Goal: Use online tool/utility: Use online tool/utility

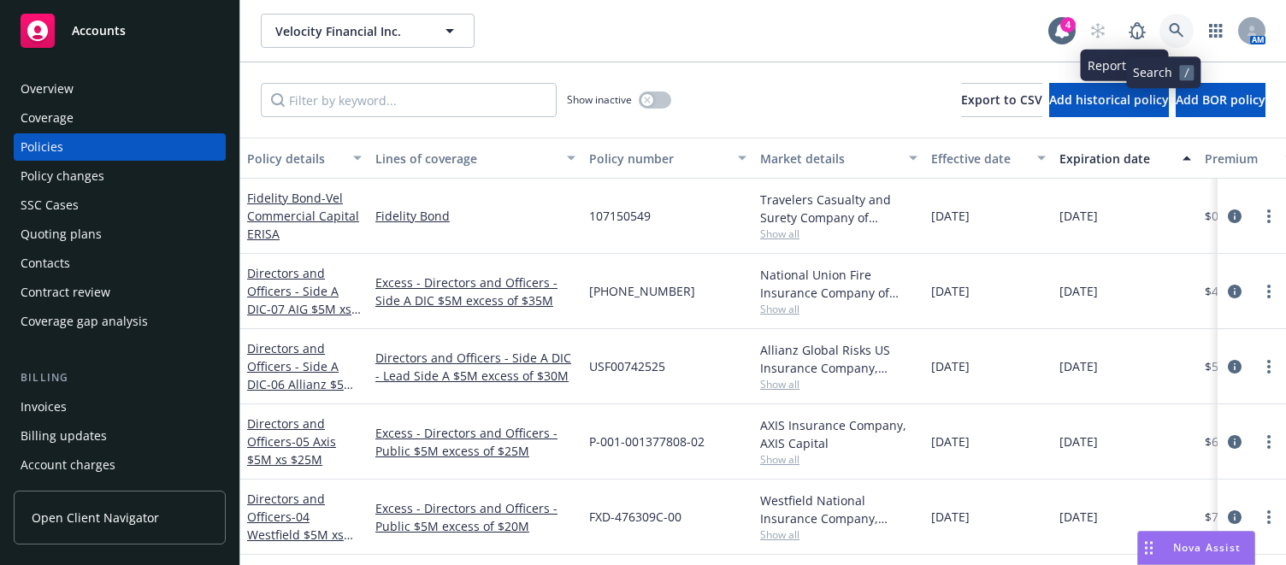
click at [1169, 26] on icon at bounding box center [1176, 30] width 15 height 15
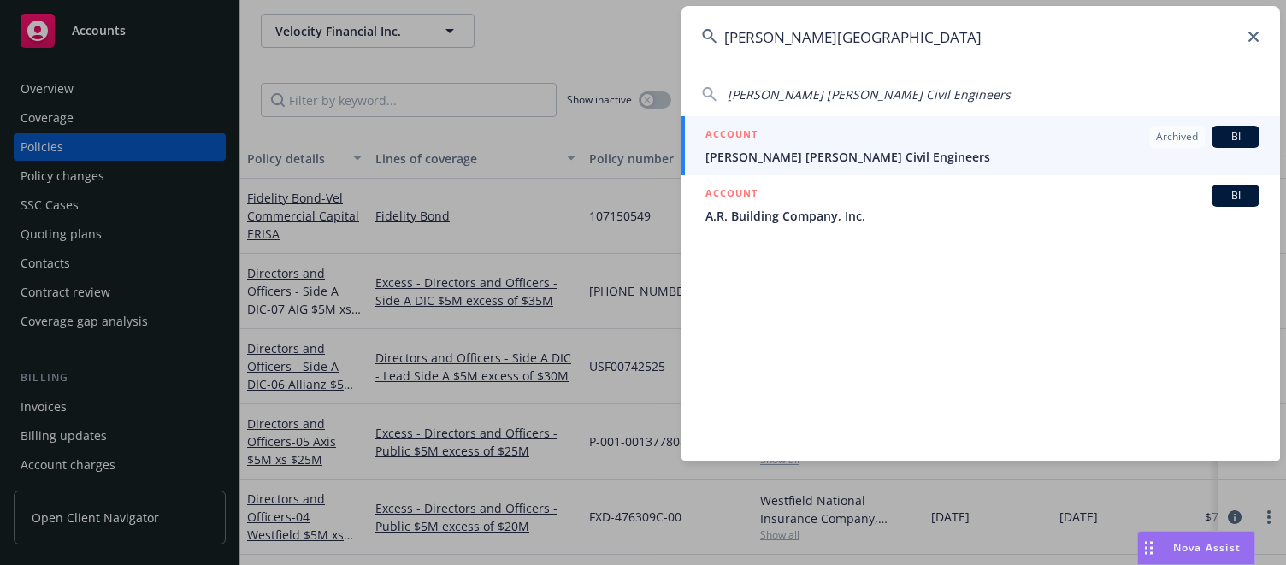
type input "[PERSON_NAME][GEOGRAPHIC_DATA]"
click at [913, 132] on div "ACCOUNT Archived BI" at bounding box center [983, 137] width 554 height 22
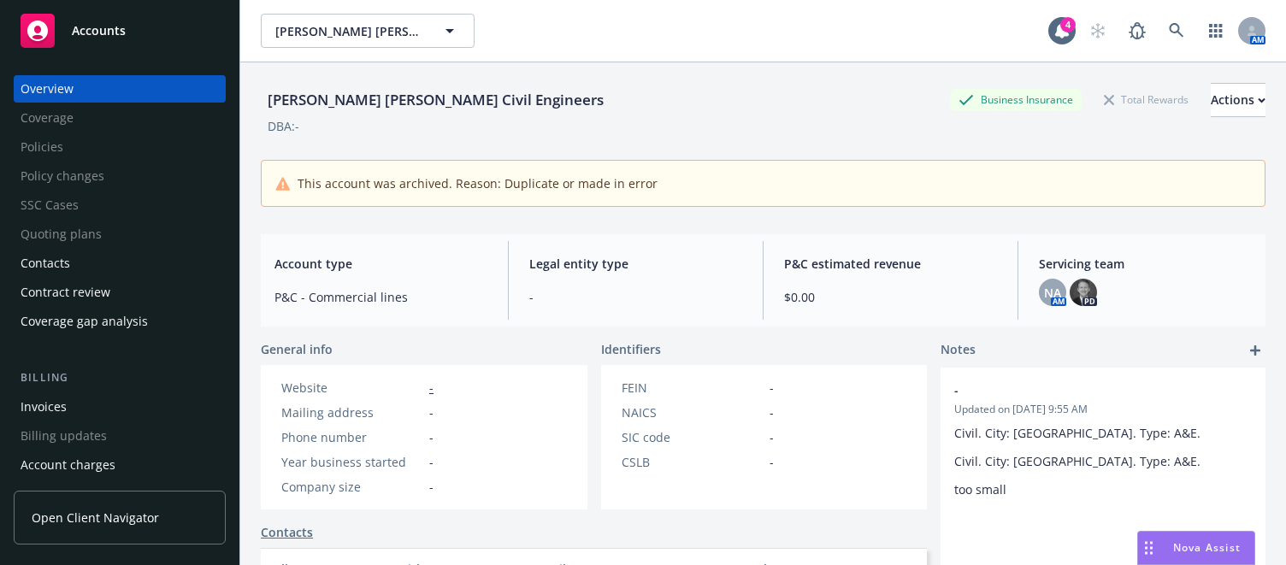
click at [73, 324] on div "Coverage gap analysis" at bounding box center [84, 321] width 127 height 27
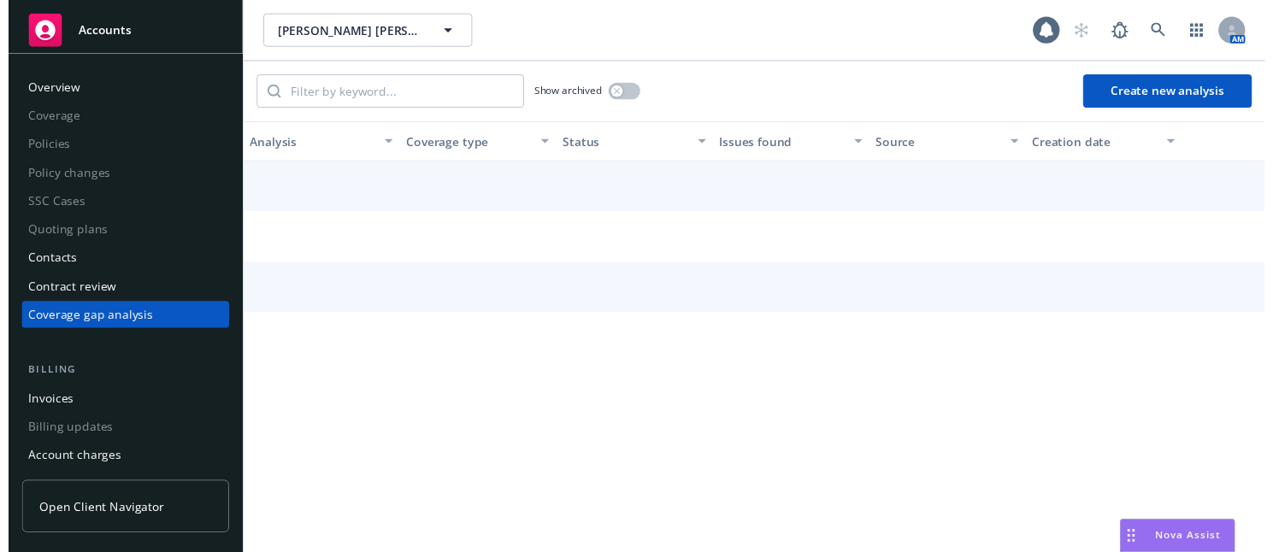
scroll to position [12, 0]
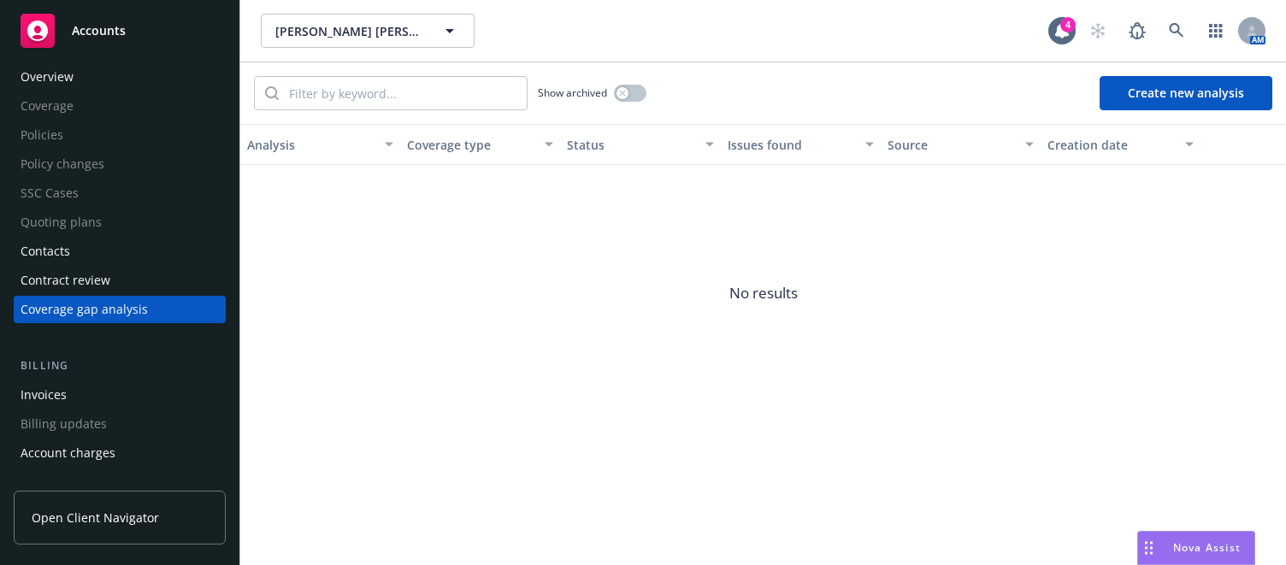
click at [1157, 96] on button "Create new analysis" at bounding box center [1186, 93] width 173 height 34
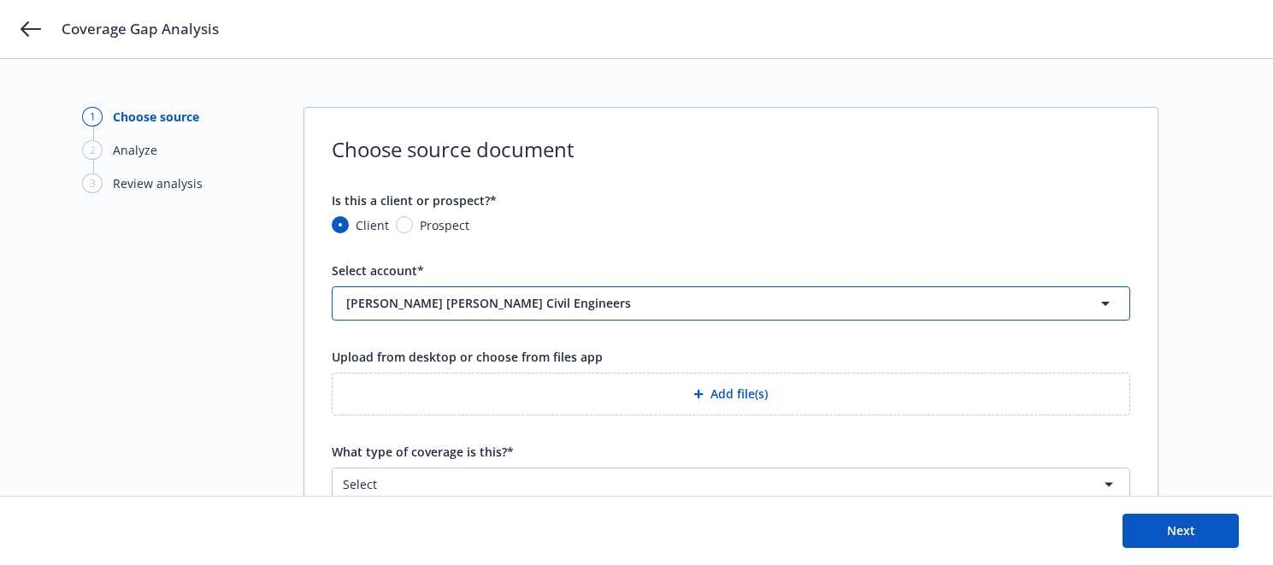
click at [533, 304] on span "[PERSON_NAME] [PERSON_NAME] Civil Engineers" at bounding box center [683, 303] width 674 height 18
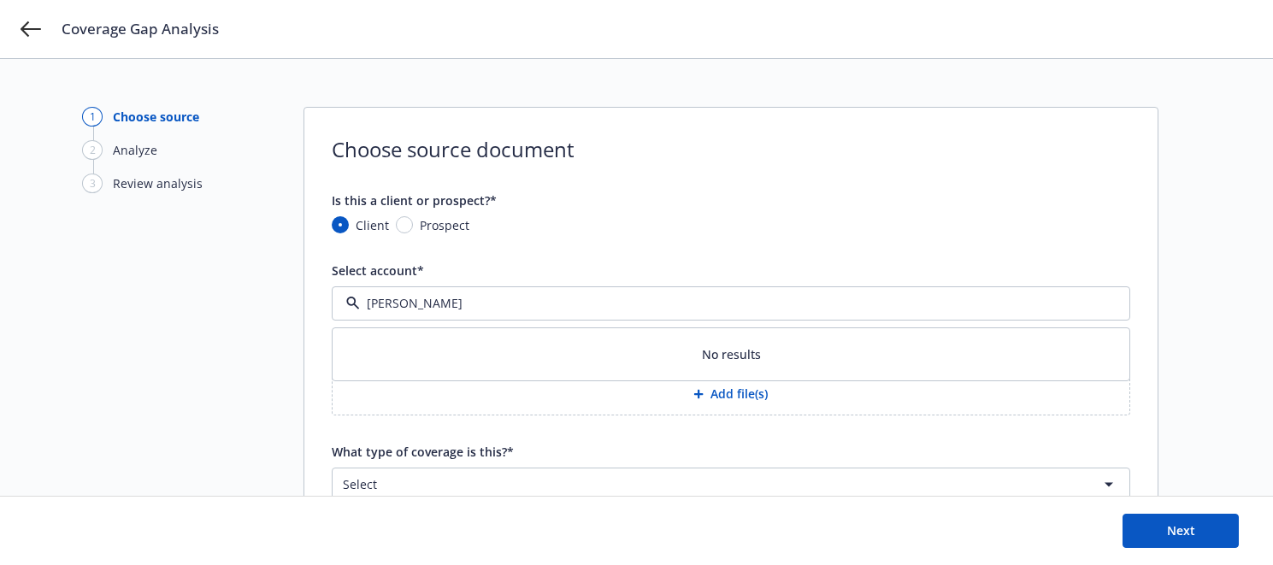
type input "[PERSON_NAME]"
click at [531, 406] on button "Add file(s)" at bounding box center [731, 394] width 799 height 43
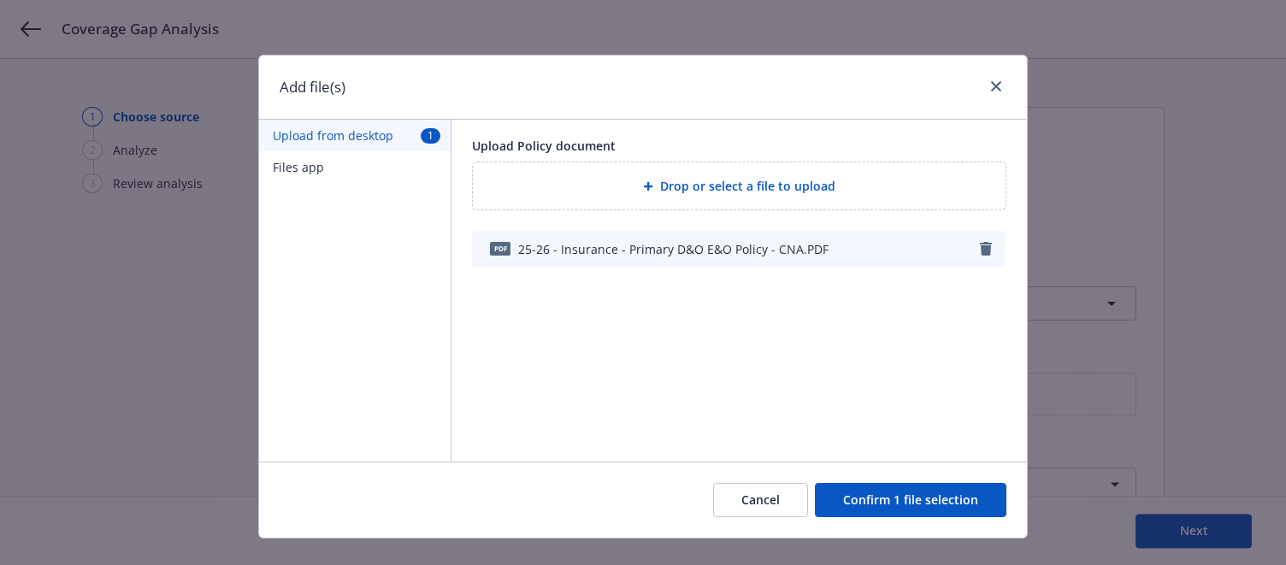
click at [889, 505] on button "Confirm 1 file selection" at bounding box center [911, 500] width 192 height 34
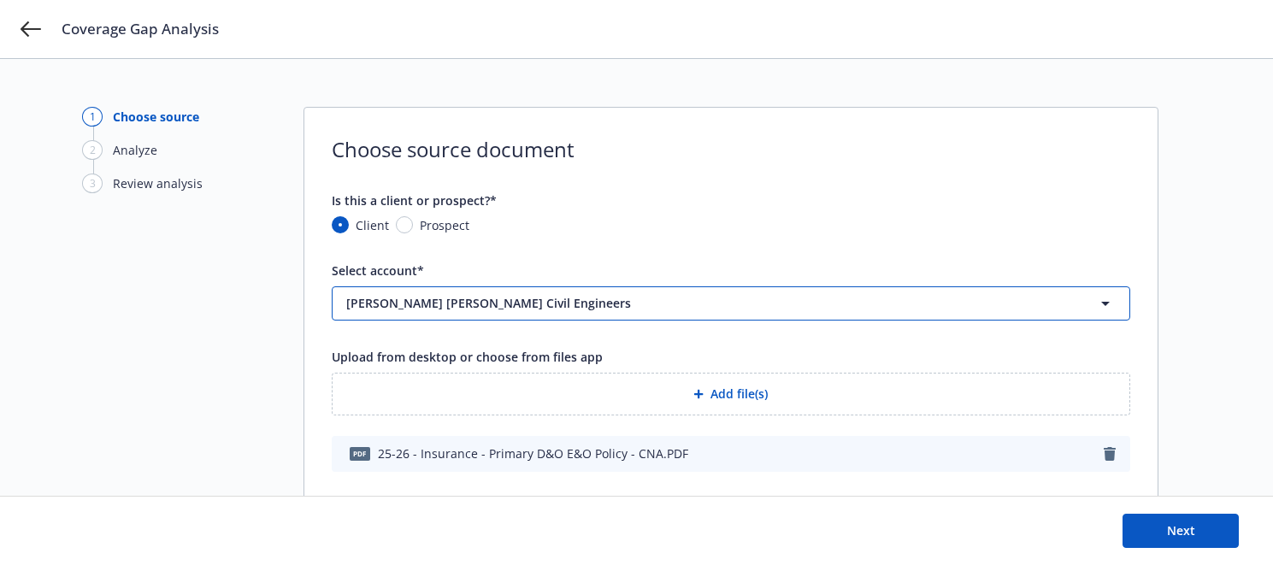
click at [421, 300] on span "[PERSON_NAME] [PERSON_NAME] Civil Engineers" at bounding box center [683, 303] width 674 height 18
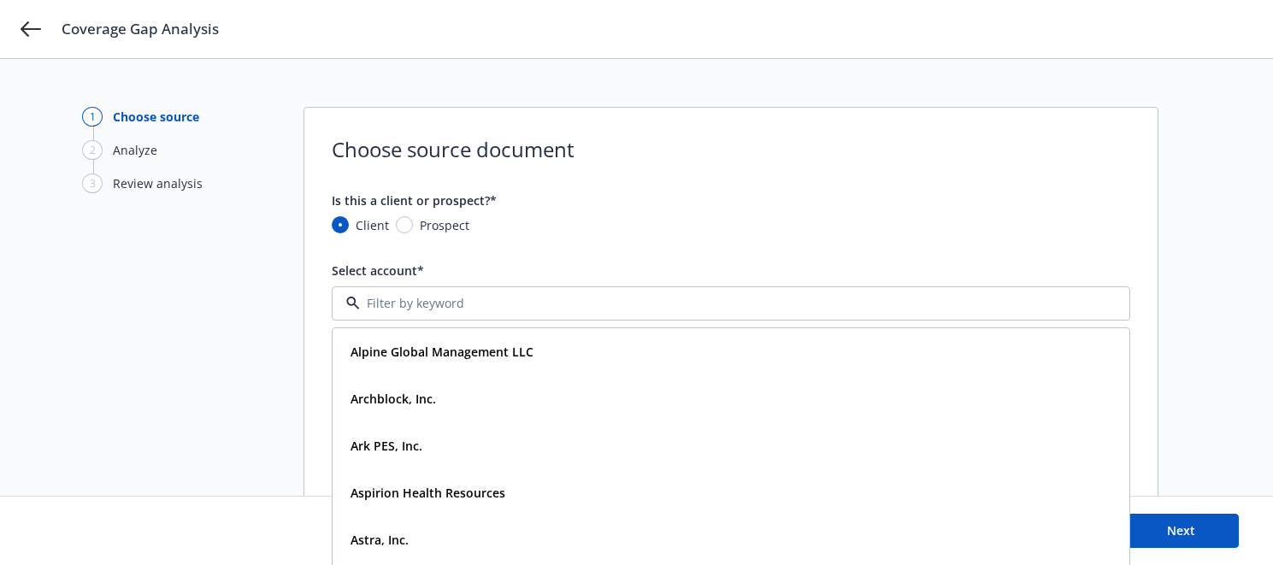
click at [421, 300] on input at bounding box center [727, 303] width 735 height 18
click at [641, 237] on form "Is this a client or prospect?* Client Prospect Select account* Alpine Global Ma…" at bounding box center [731, 410] width 799 height 437
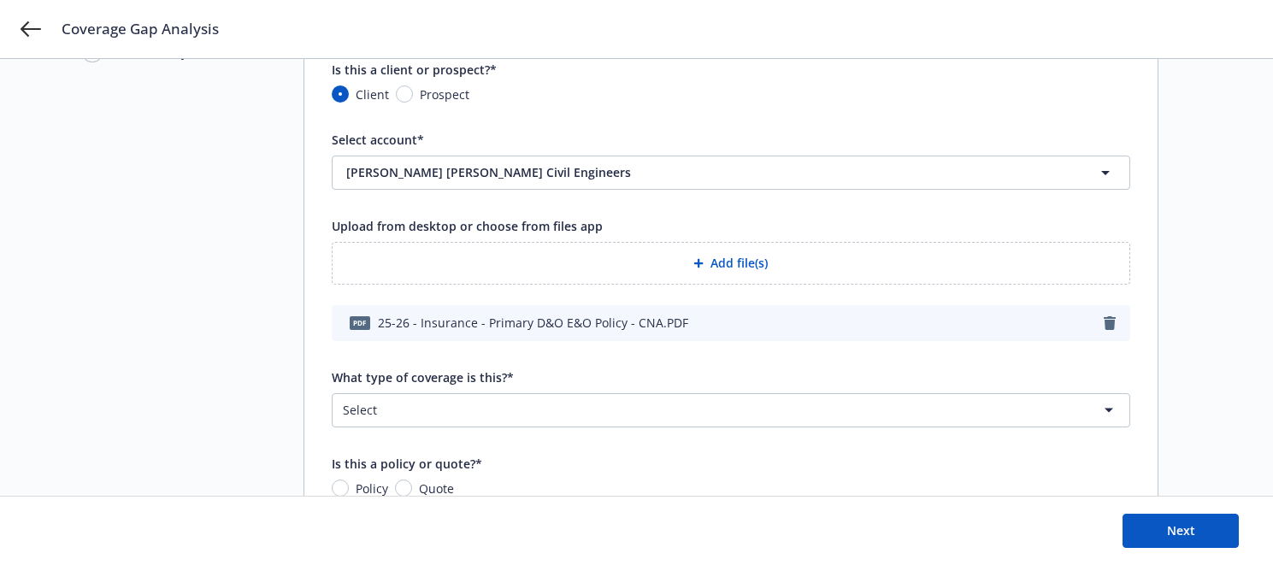
scroll to position [209, 0]
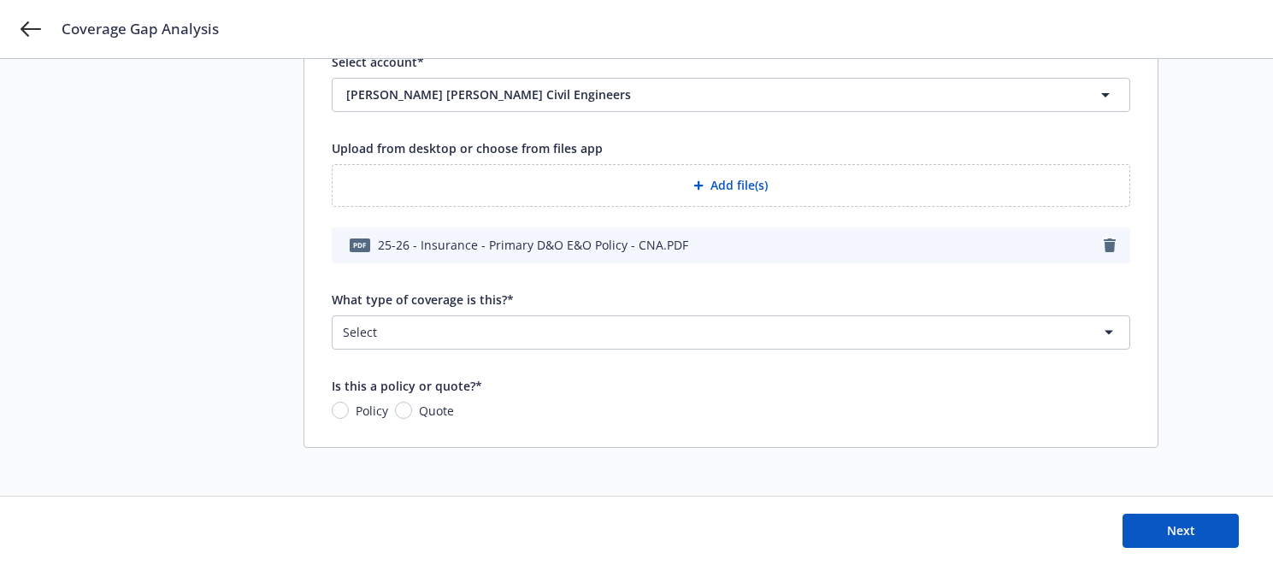
click at [495, 332] on html "Coverage Gap Analysis 1 Choose source 2 Analyze 3 Review analysis Choose source…" at bounding box center [636, 73] width 1273 height 565
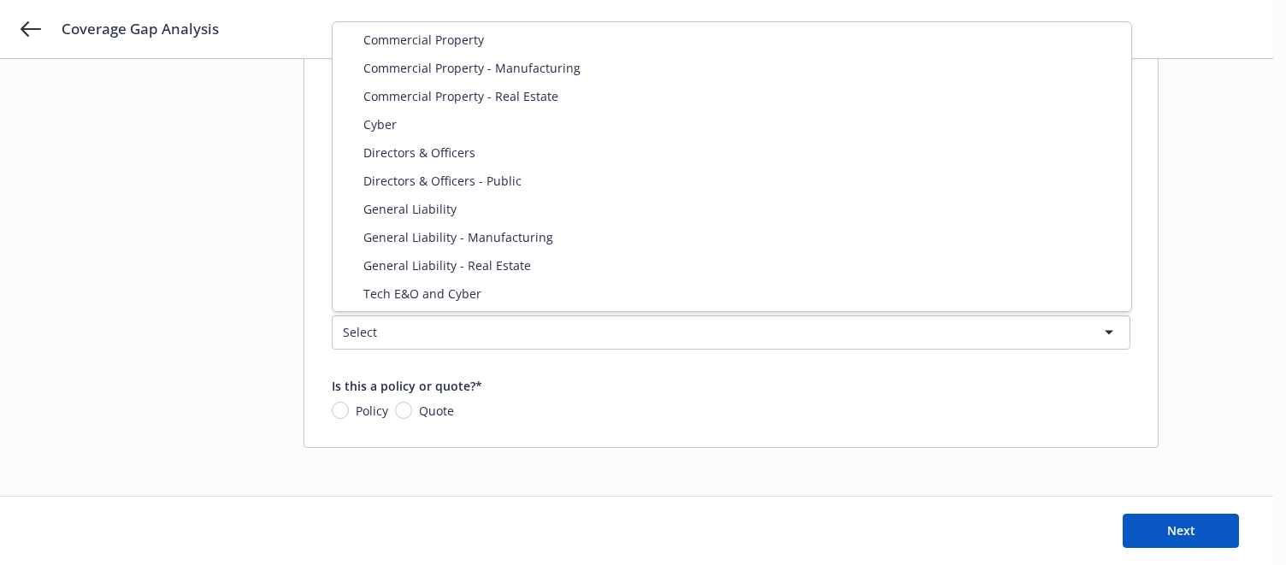
select select "DIRECTORS_AND_OFFICERS"
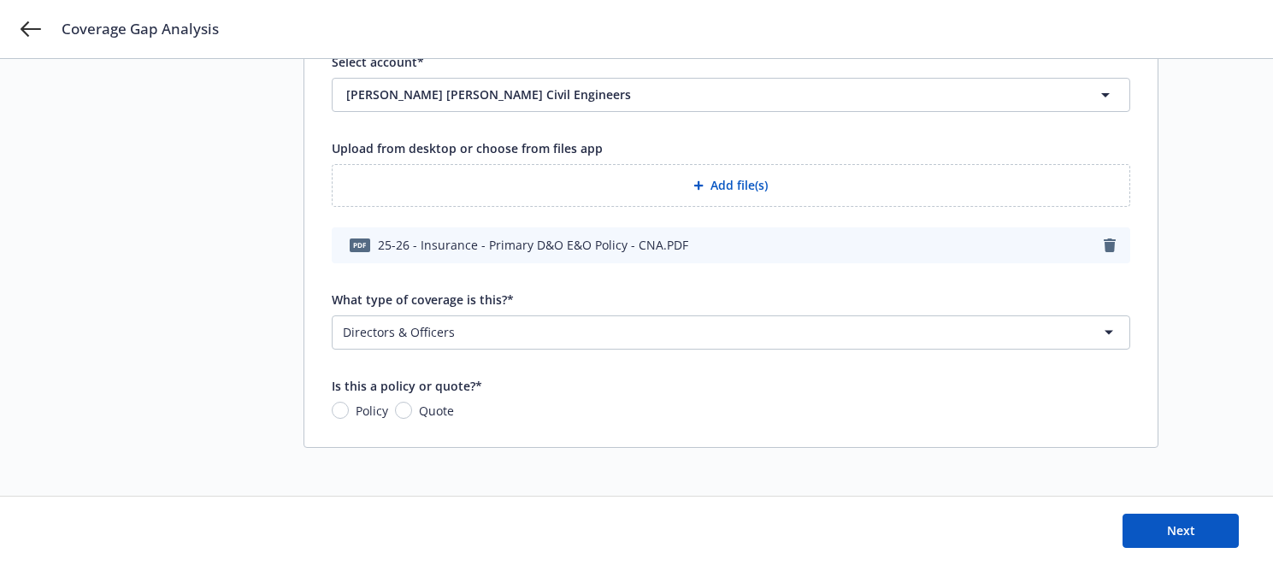
click at [359, 416] on span "Policy" at bounding box center [372, 411] width 32 height 18
click at [349, 416] on input "Policy" at bounding box center [340, 410] width 17 height 17
radio input "true"
click at [1186, 543] on button "Next" at bounding box center [1181, 531] width 116 height 34
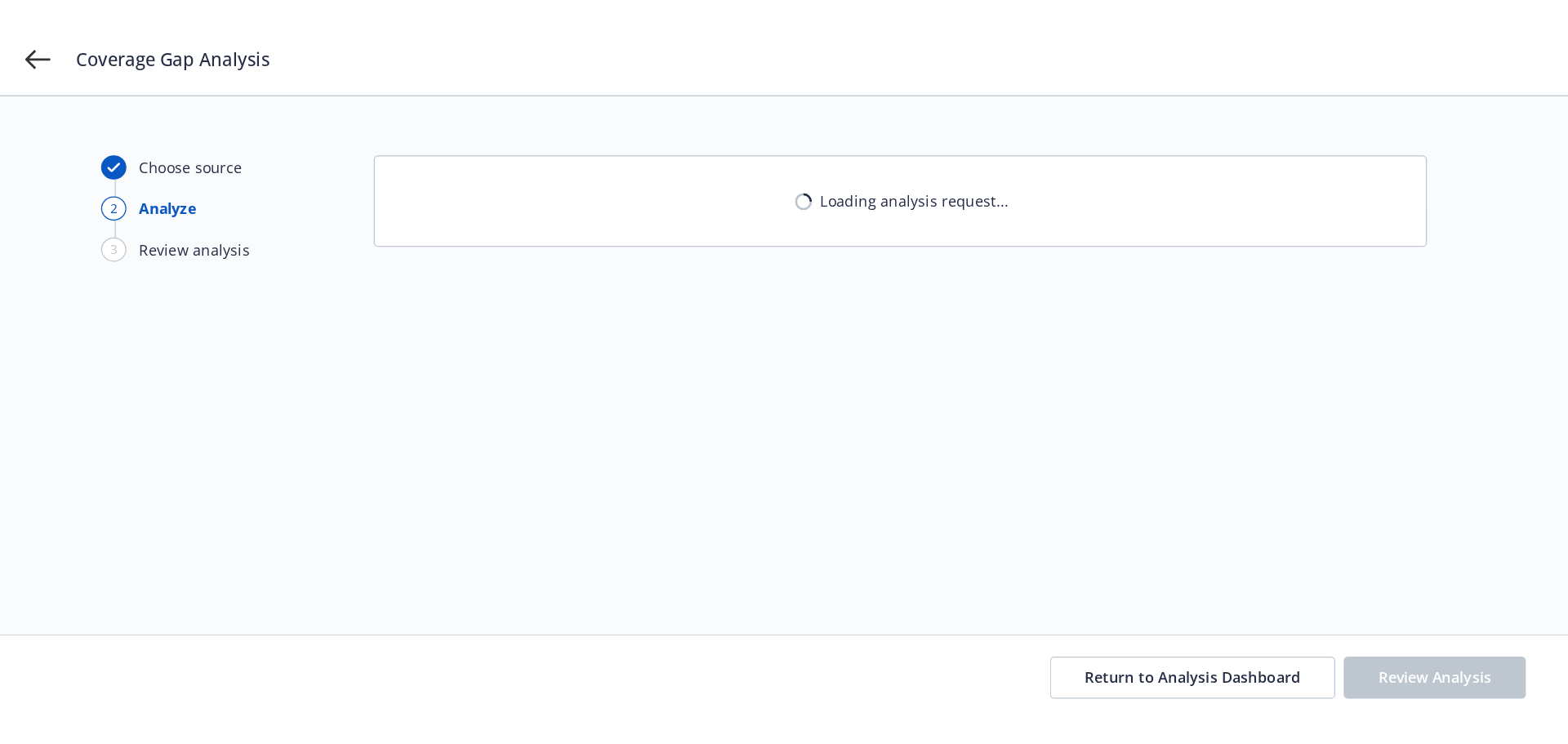
scroll to position [0, 0]
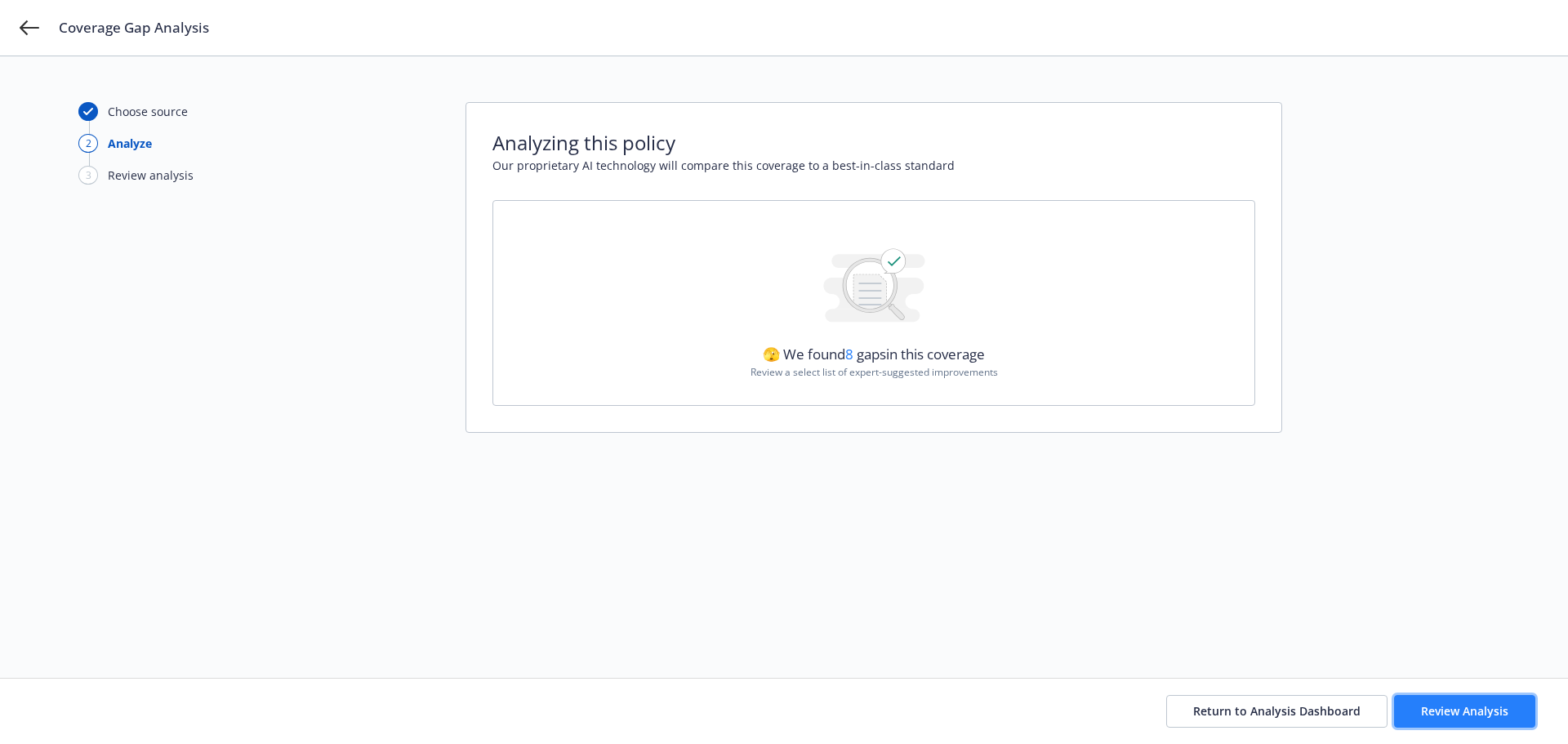
click at [1227, 539] on span "Review Analysis" at bounding box center [1465, 711] width 88 height 15
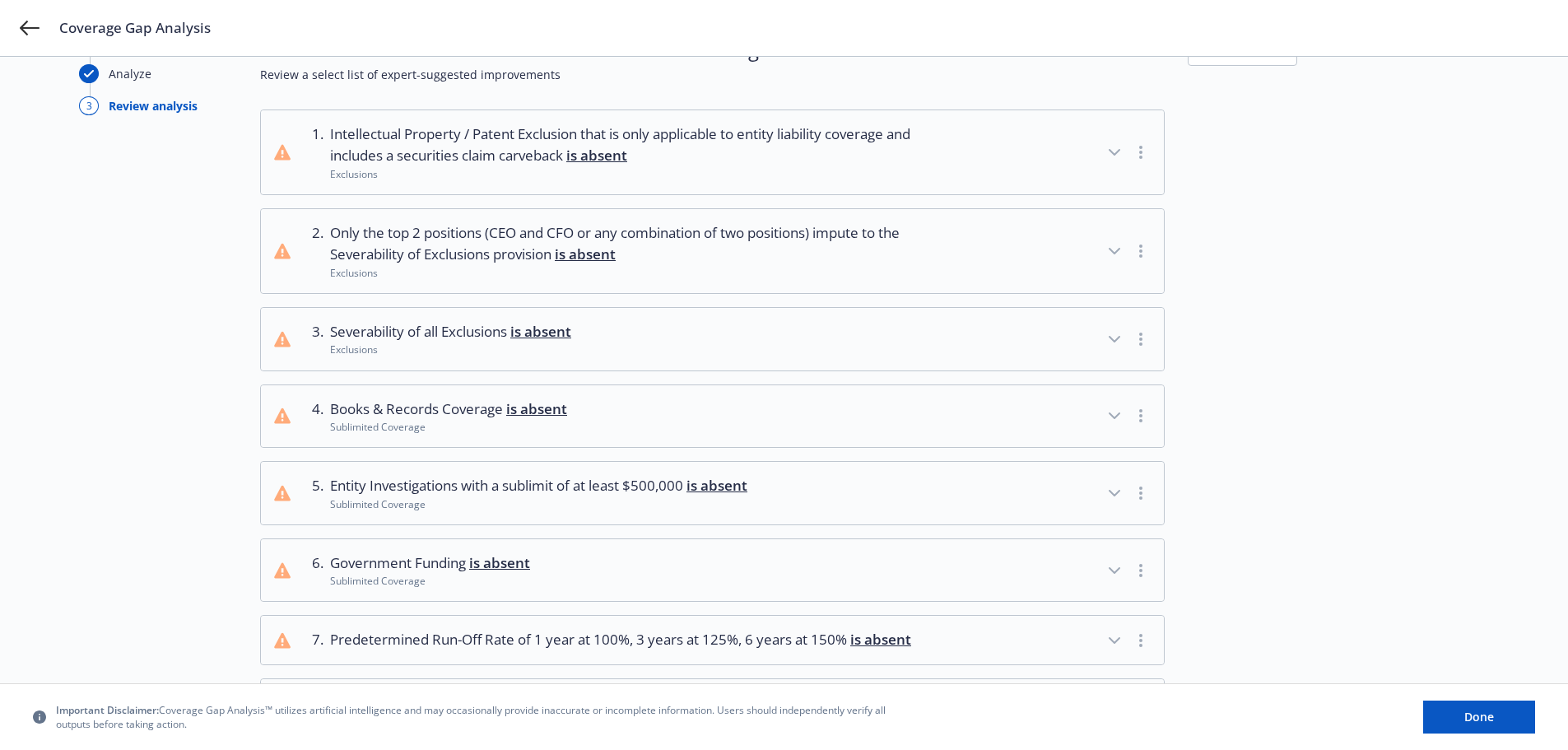
scroll to position [69, 0]
click at [1108, 249] on icon "button" at bounding box center [1115, 252] width 20 height 20
